Goal: Find specific page/section: Find specific page/section

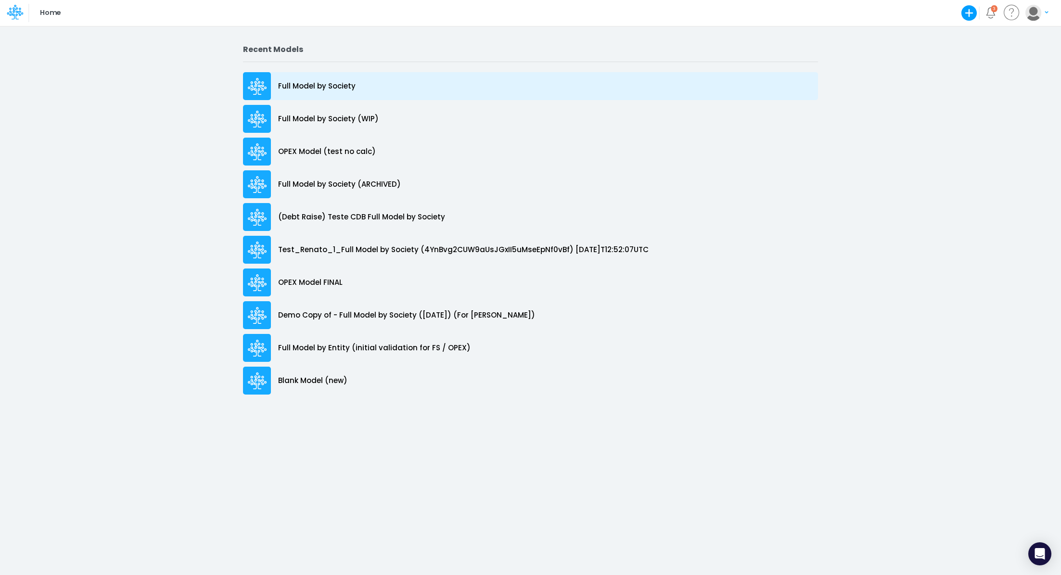
click at [339, 86] on p "Full Model by Society" at bounding box center [316, 86] width 77 height 11
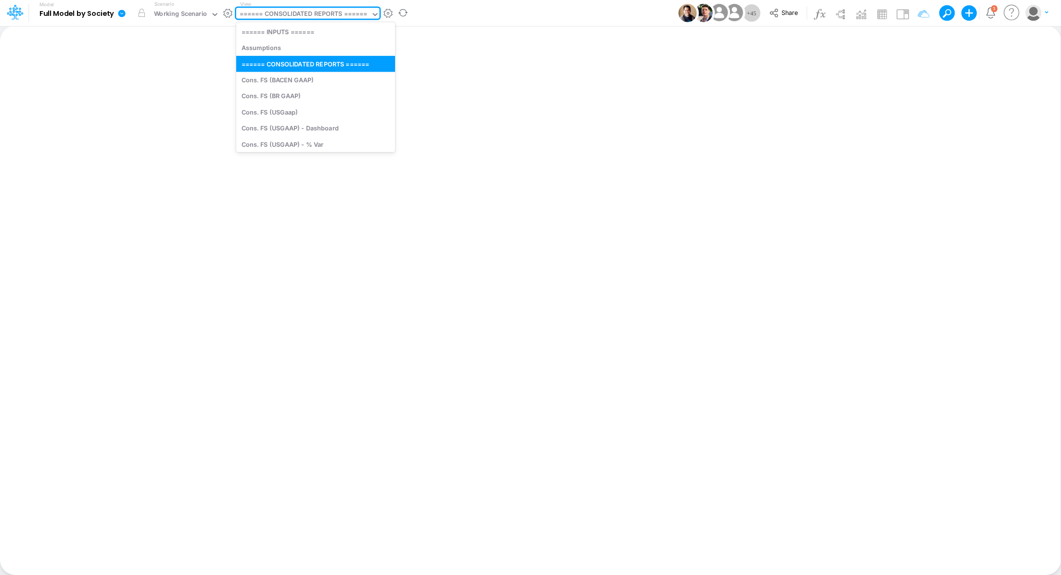
click at [312, 13] on div "====== CONSOLIDATED REPORTS ======" at bounding box center [304, 14] width 128 height 11
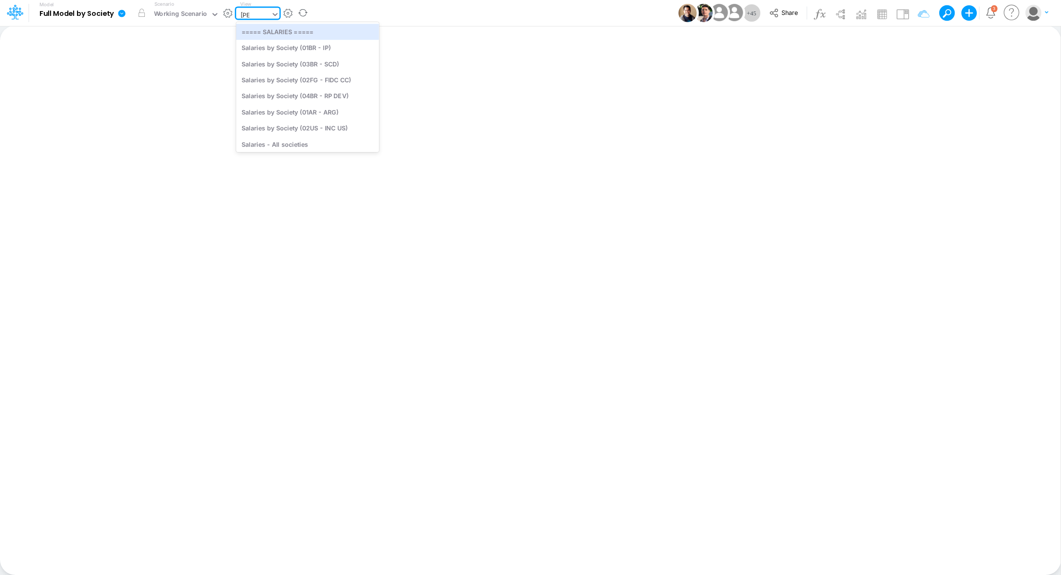
type input "sala"
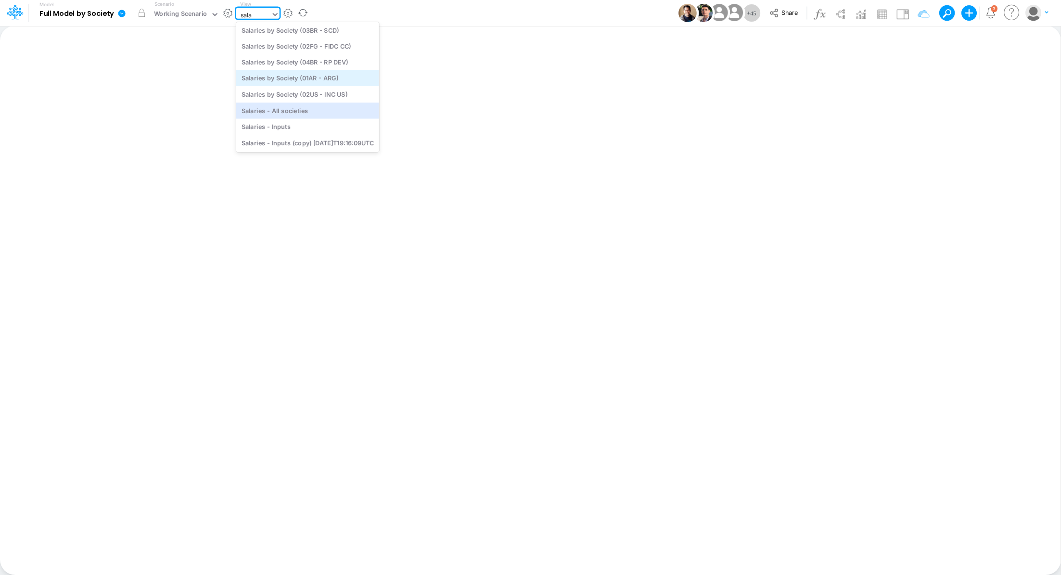
click at [339, 110] on div "Salaries - All societies" at bounding box center [307, 111] width 143 height 16
type input "Salaries - All societies"
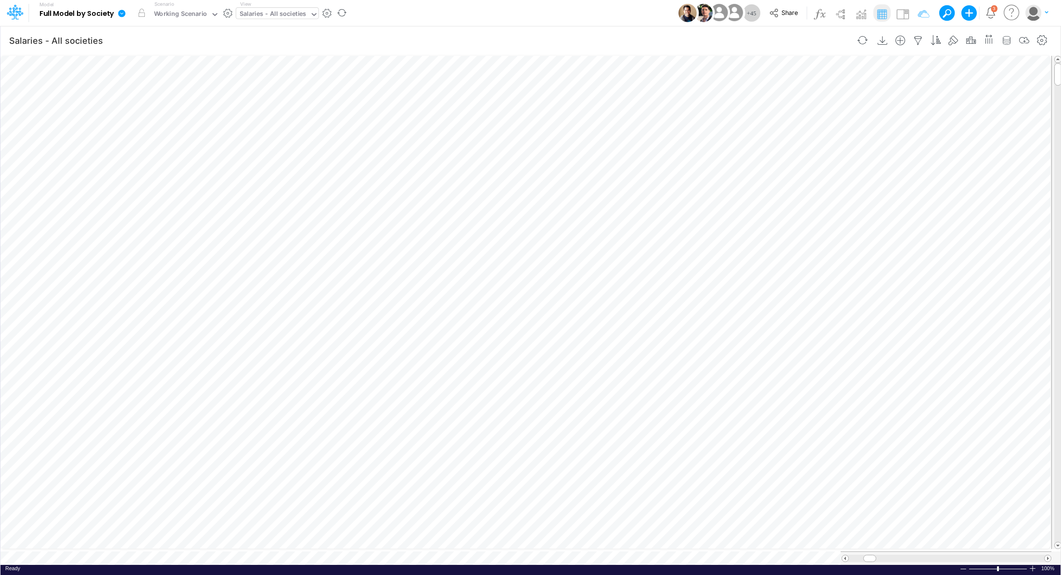
scroll to position [4, 1]
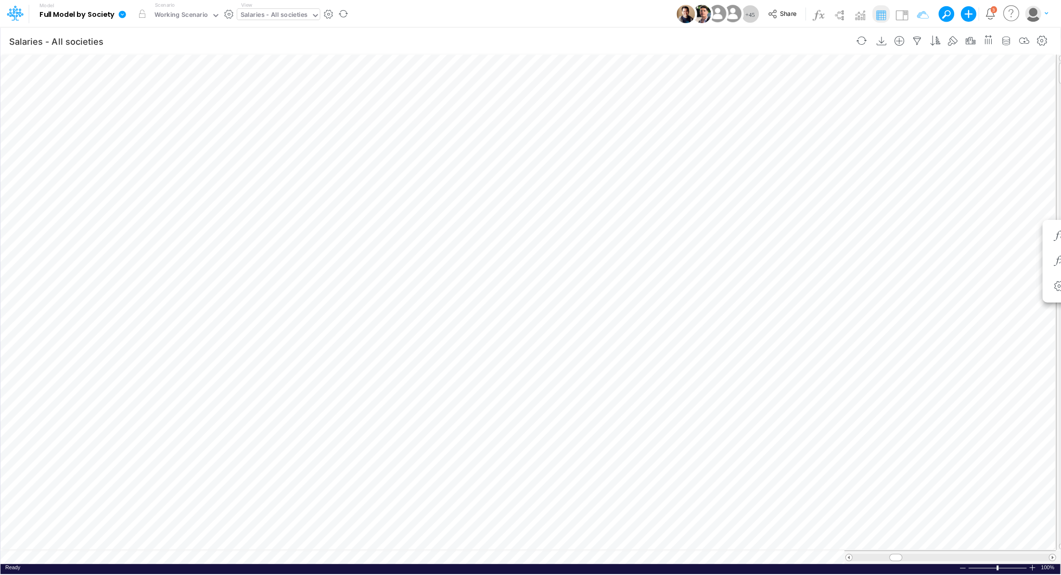
scroll to position [4, 1]
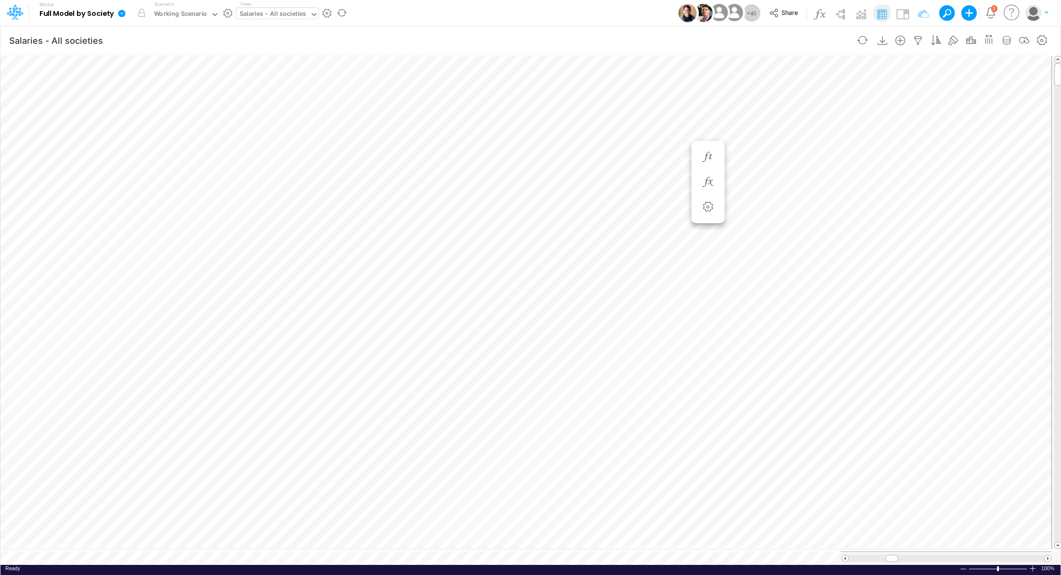
scroll to position [4, 1]
